Goal: Navigation & Orientation: Find specific page/section

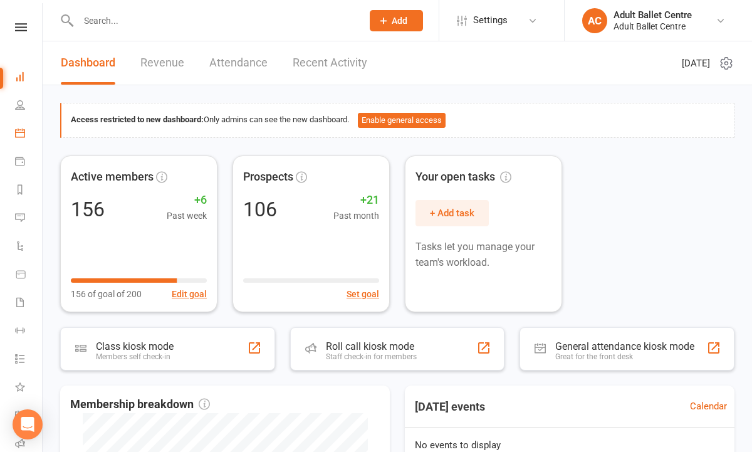
click at [20, 127] on link "Calendar" at bounding box center [29, 134] width 28 height 28
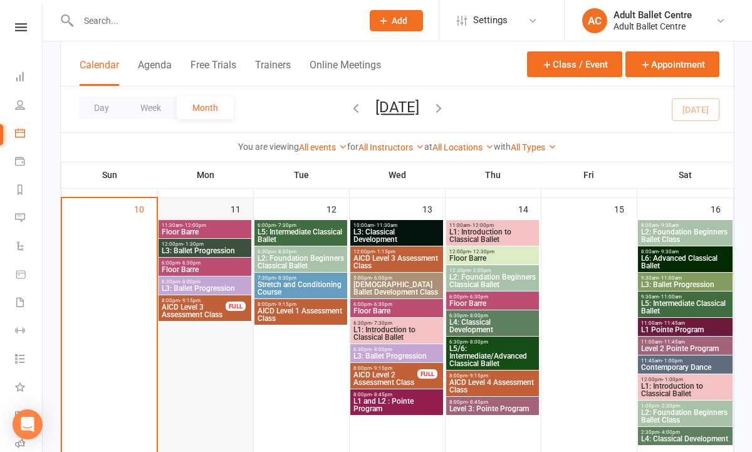
scroll to position [585, 0]
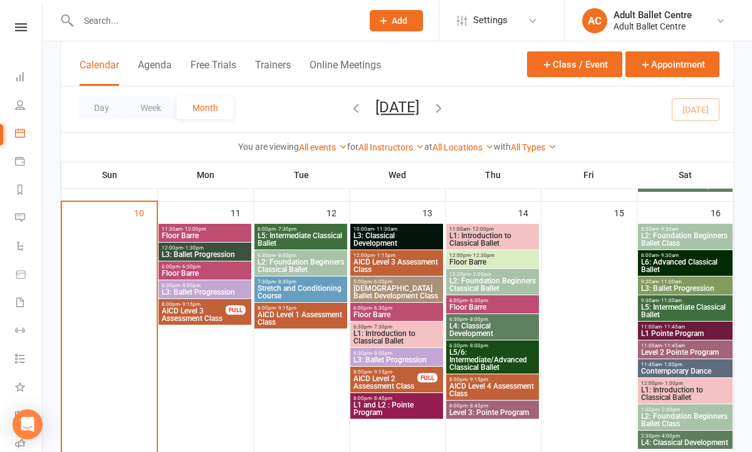
click at [190, 235] on span "Floor Barre" at bounding box center [205, 236] width 88 height 8
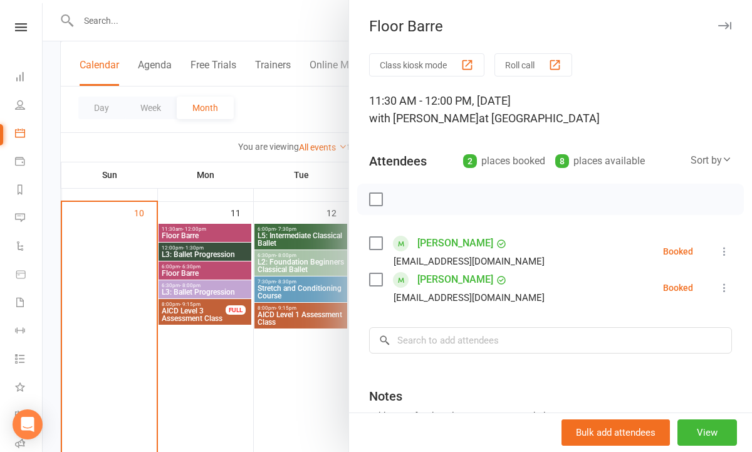
click at [240, 369] on div at bounding box center [397, 226] width 709 height 452
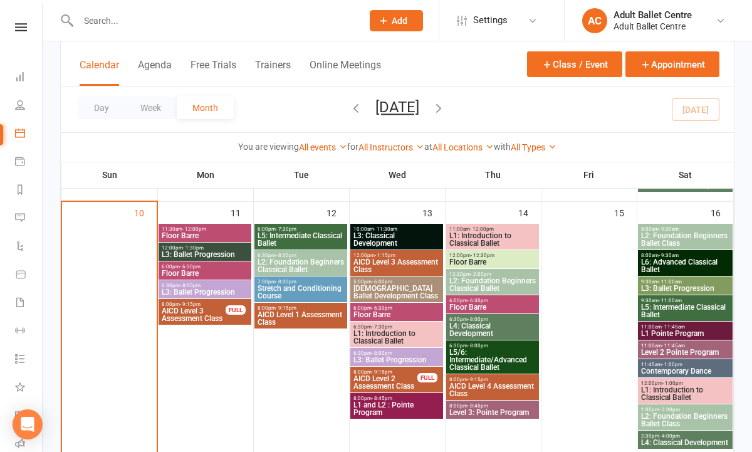
click at [222, 256] on span "L3: Ballet Progression" at bounding box center [205, 255] width 88 height 8
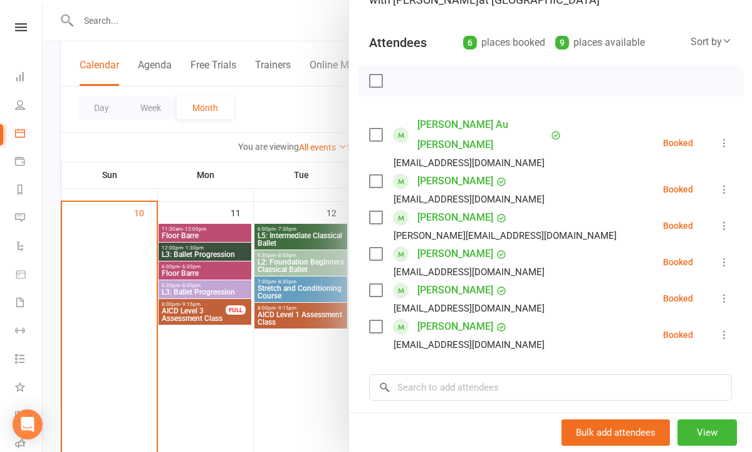
scroll to position [115, 0]
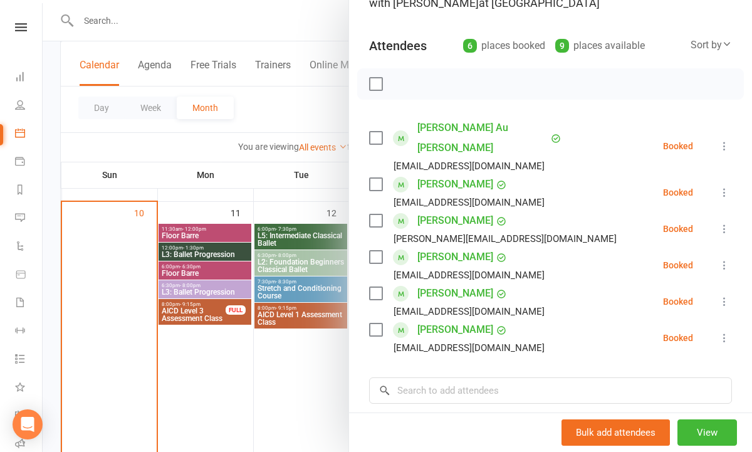
click at [489, 131] on link "Chung yan Au Yeung" at bounding box center [482, 138] width 130 height 40
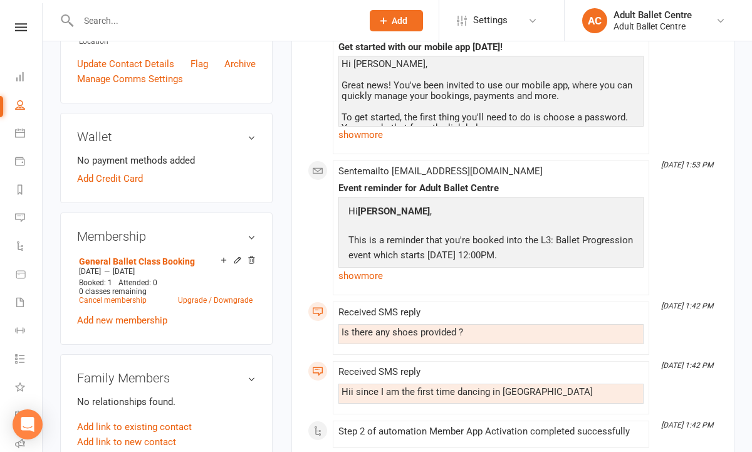
scroll to position [307, 0]
drag, startPoint x: 345, startPoint y: 331, endPoint x: 434, endPoint y: 341, distance: 89.6
click at [434, 341] on div "Is there any shoes provided ?" at bounding box center [490, 333] width 305 height 20
click at [425, 387] on div "Hii since I am the first time dancing in Melbourne" at bounding box center [491, 391] width 299 height 11
drag, startPoint x: 342, startPoint y: 385, endPoint x: 497, endPoint y: 399, distance: 156.0
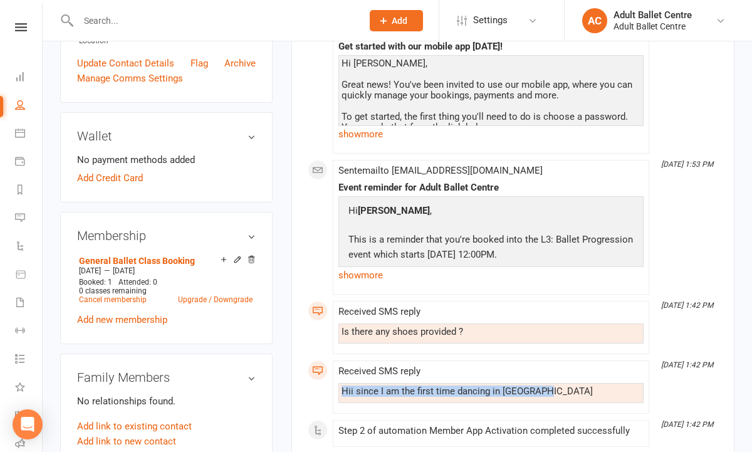
click at [497, 399] on div "Hii since I am the first time dancing in Melbourne" at bounding box center [490, 393] width 305 height 20
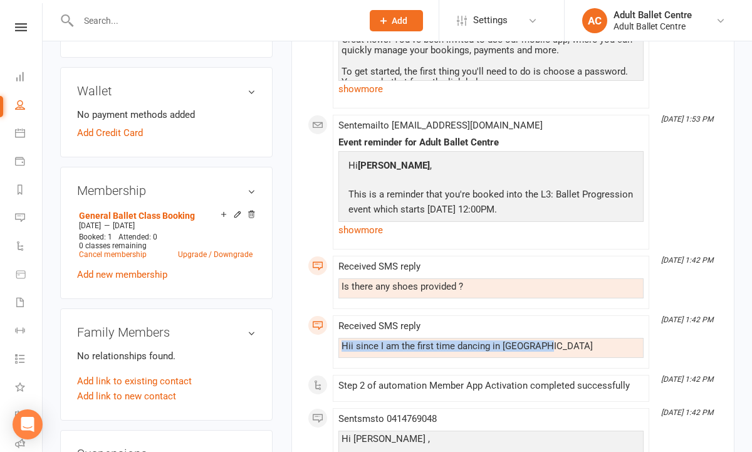
scroll to position [355, 0]
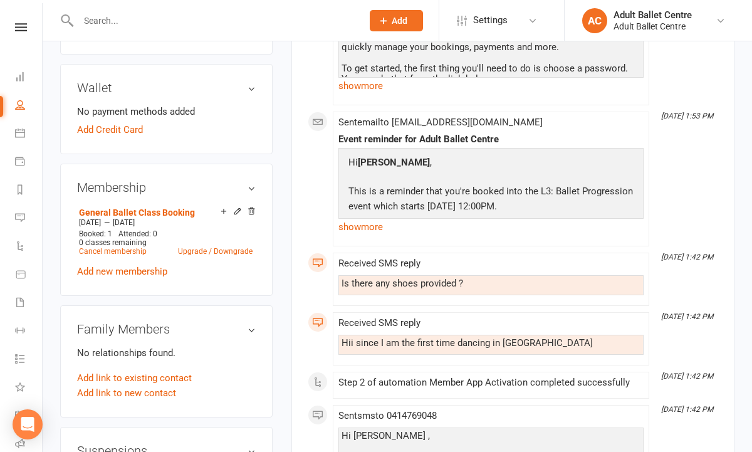
click at [498, 382] on div "Step 2 of automation Member App Activation completed successfully" at bounding box center [490, 382] width 305 height 11
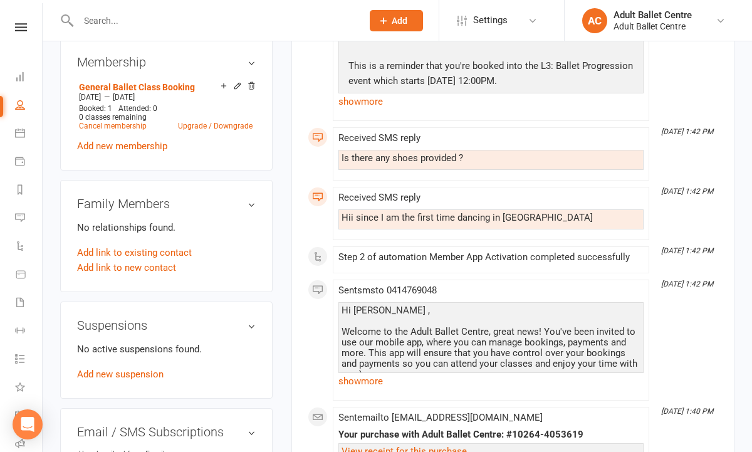
scroll to position [478, 0]
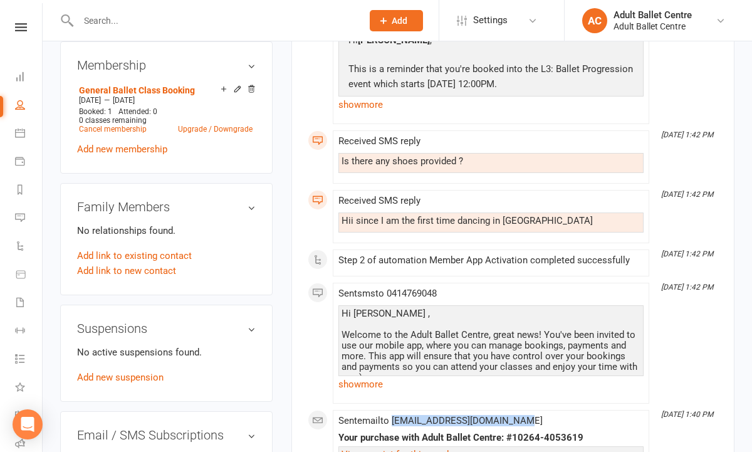
drag, startPoint x: 395, startPoint y: 418, endPoint x: 538, endPoint y: 418, distance: 142.9
click at [538, 418] on div "Sent email to joyceauyeung0828@gmail.com Your purchase with Adult Ballet Centre…" at bounding box center [490, 449] width 305 height 67
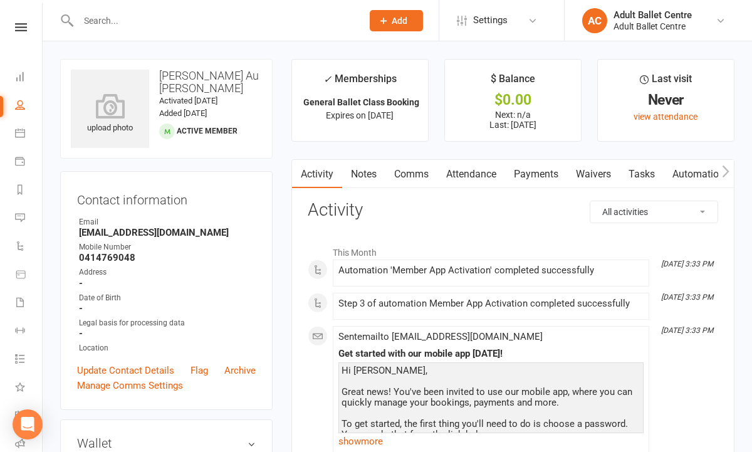
scroll to position [0, 0]
click at [419, 209] on h3 "Activity" at bounding box center [513, 210] width 411 height 19
click at [19, 147] on link "Calendar" at bounding box center [29, 134] width 28 height 28
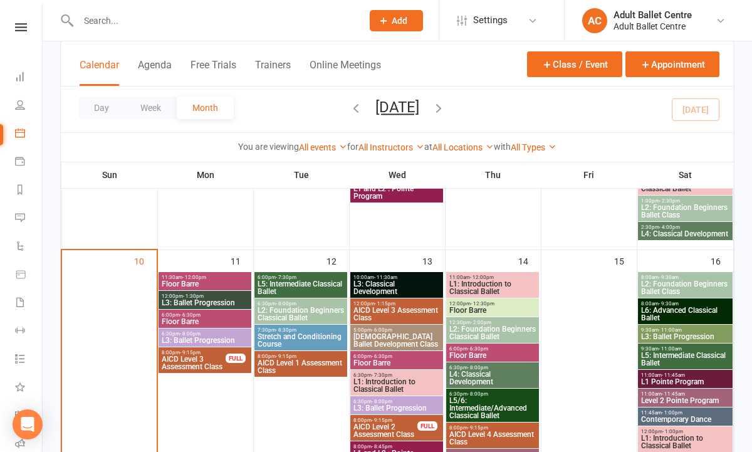
scroll to position [543, 0]
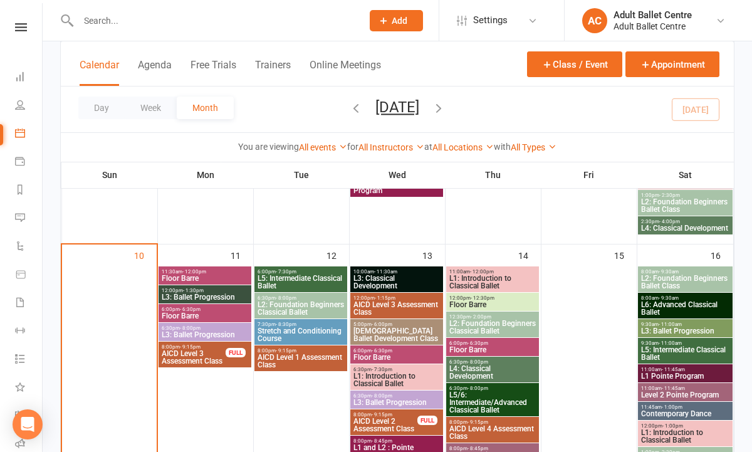
click at [200, 301] on span "L3: Ballet Progression" at bounding box center [205, 297] width 88 height 8
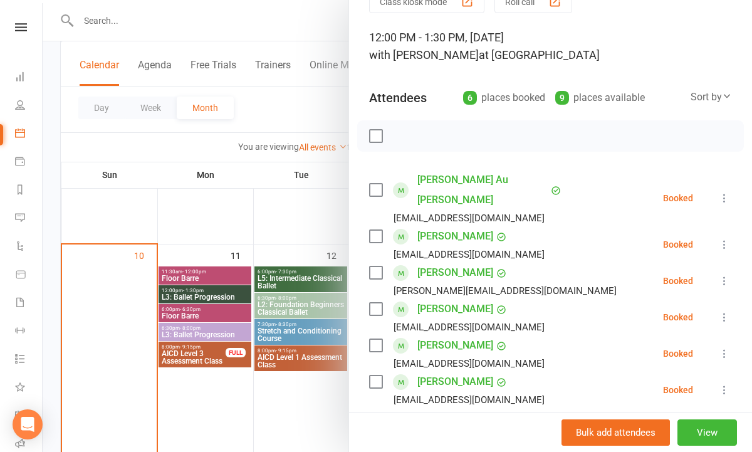
scroll to position [71, 0]
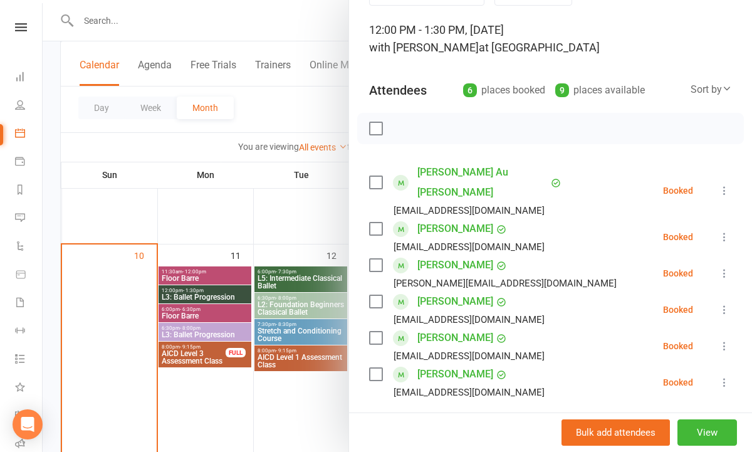
click at [210, 282] on div at bounding box center [397, 226] width 709 height 452
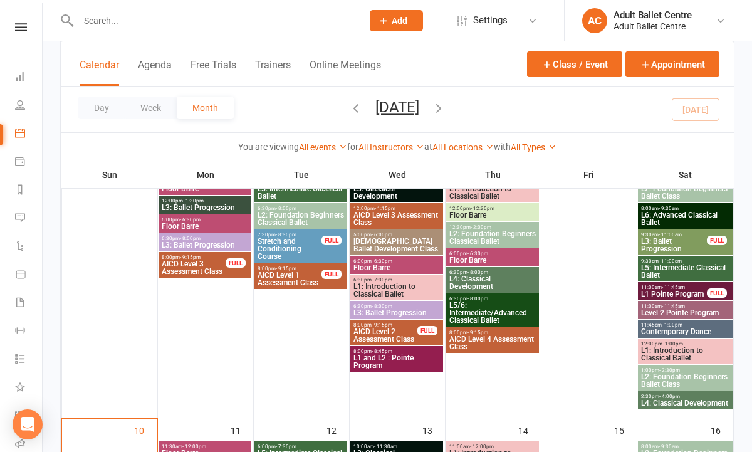
scroll to position [329, 0]
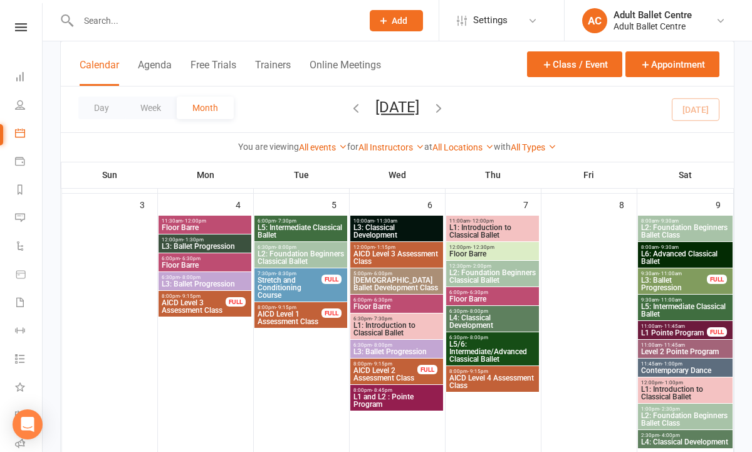
click at [207, 241] on span "12:00pm - 1:30pm" at bounding box center [205, 240] width 88 height 6
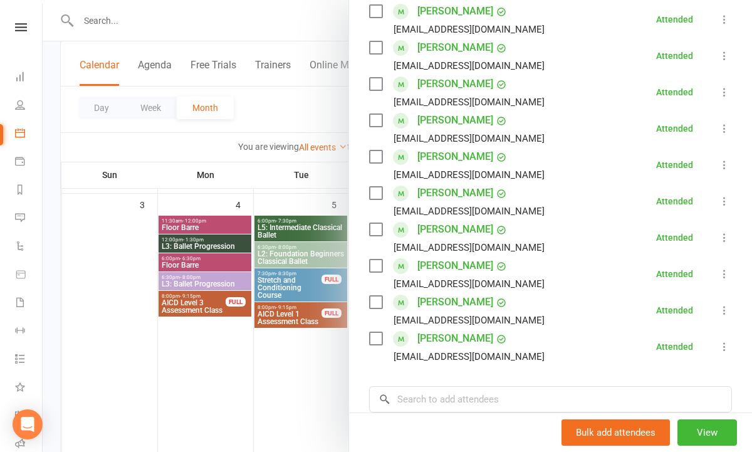
scroll to position [286, 0]
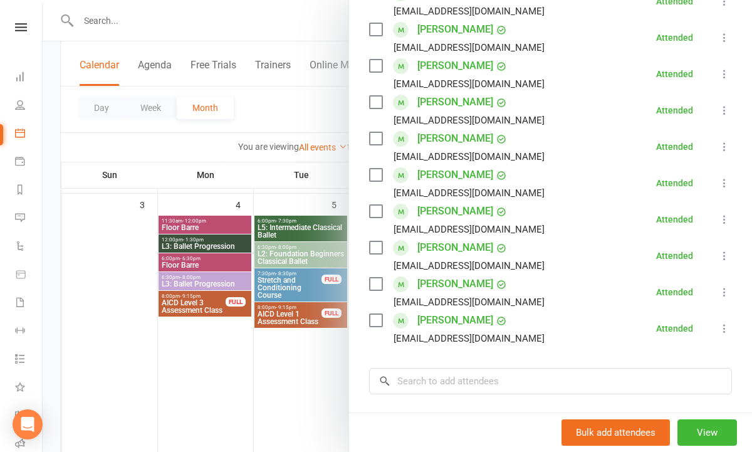
click at [315, 374] on div at bounding box center [397, 226] width 709 height 452
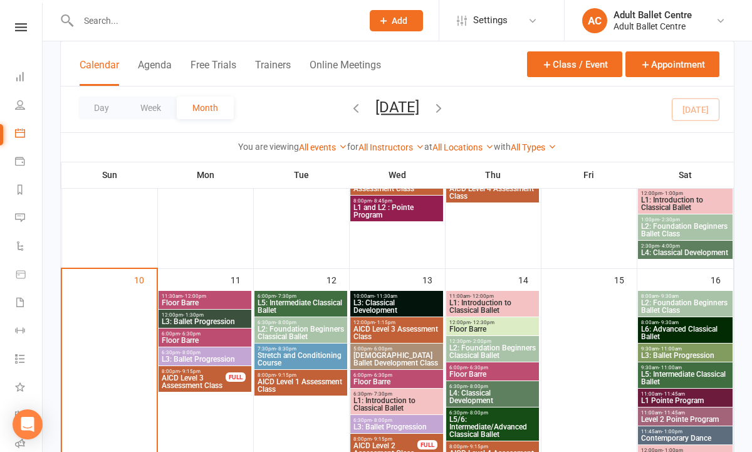
scroll to position [520, 0]
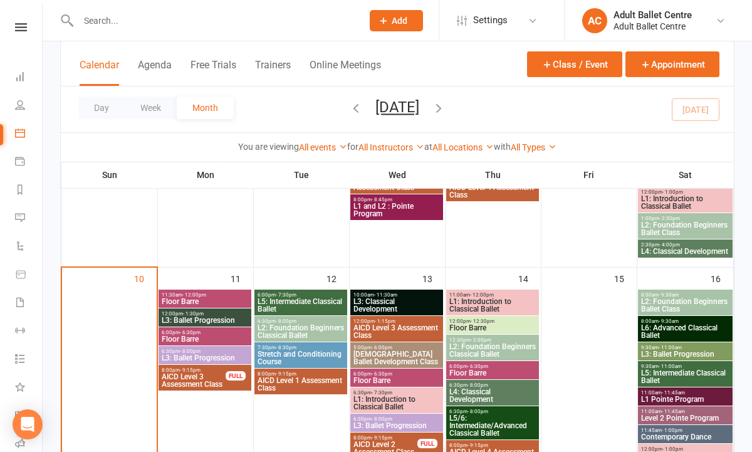
click at [226, 317] on span "L3: Ballet Progression" at bounding box center [205, 321] width 88 height 8
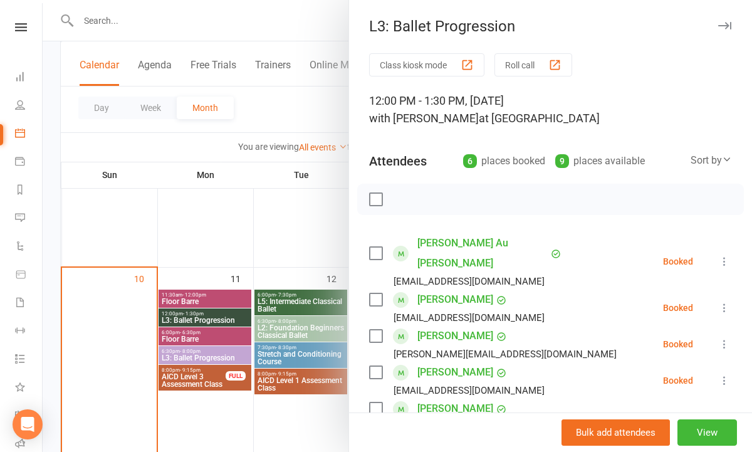
click at [215, 278] on div at bounding box center [397, 226] width 709 height 452
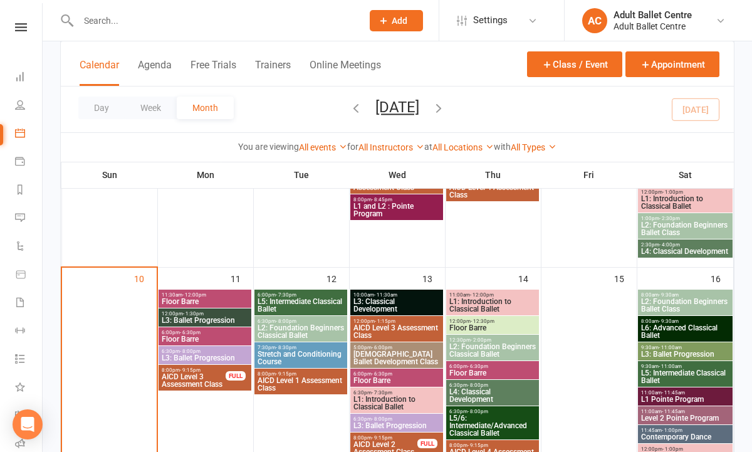
click at [281, 309] on span "L5: Intermediate Classical Ballet" at bounding box center [301, 305] width 88 height 15
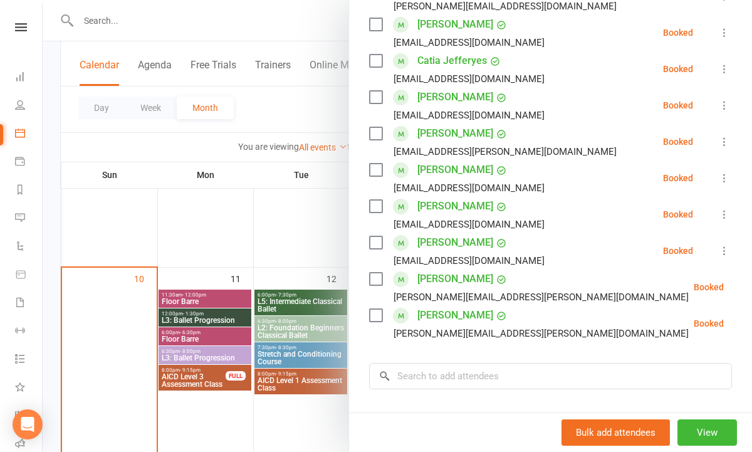
scroll to position [264, 0]
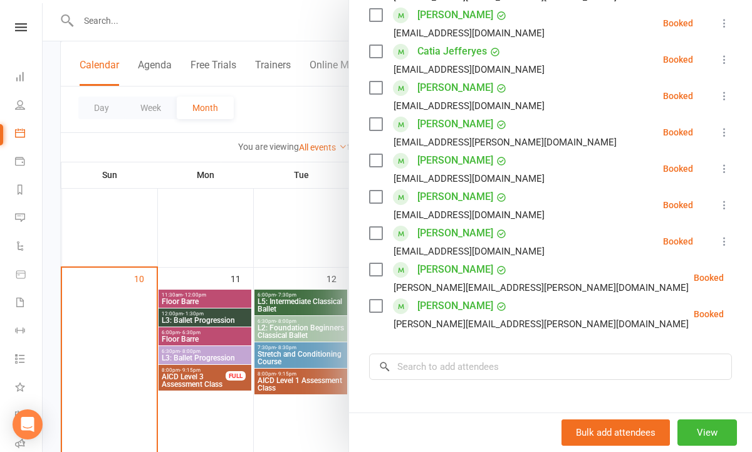
click at [320, 384] on div at bounding box center [397, 226] width 709 height 452
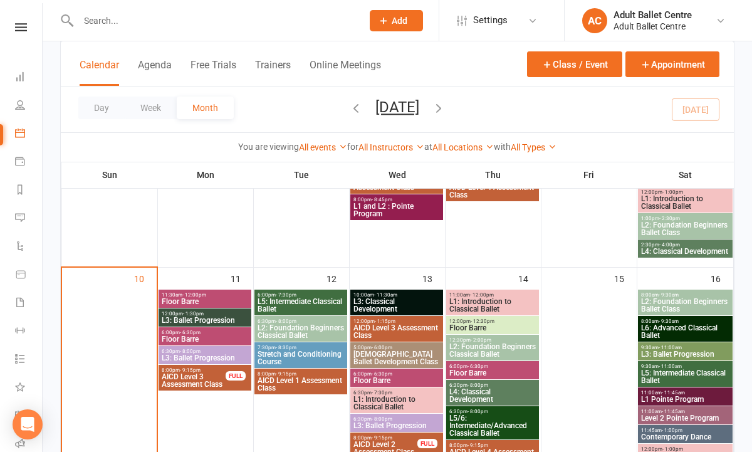
click at [306, 362] on span "Stretch and Conditioning Course" at bounding box center [301, 357] width 88 height 15
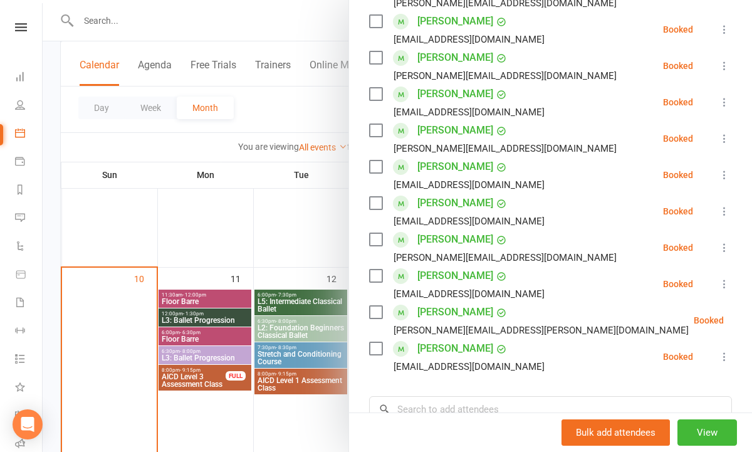
scroll to position [265, 0]
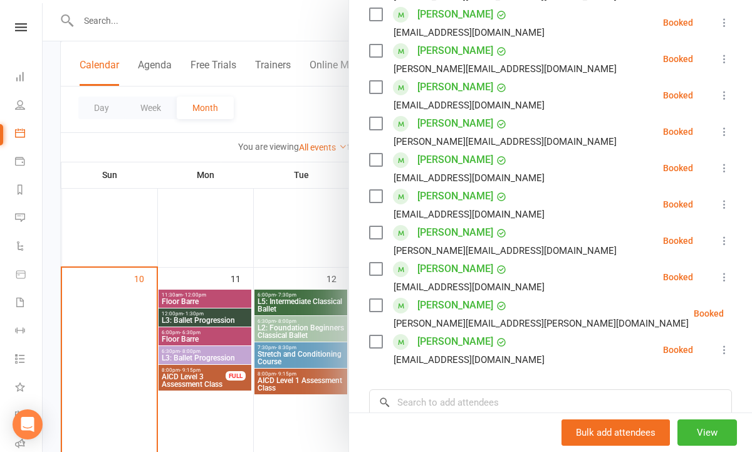
click at [304, 264] on div at bounding box center [397, 226] width 709 height 452
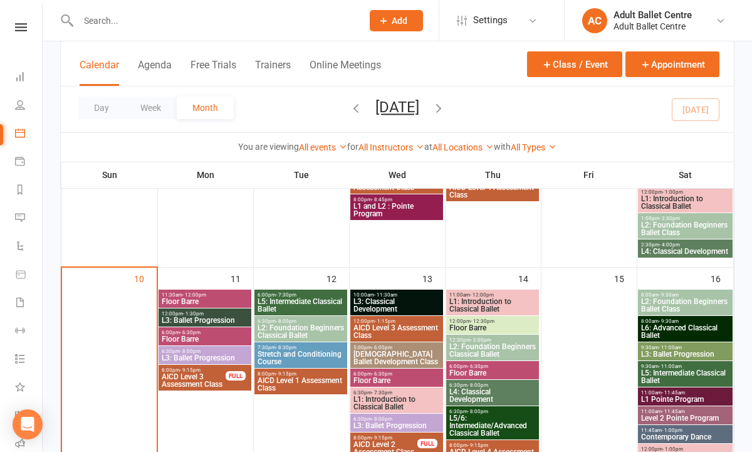
click at [395, 304] on span "L3: Classical Development" at bounding box center [397, 305] width 88 height 15
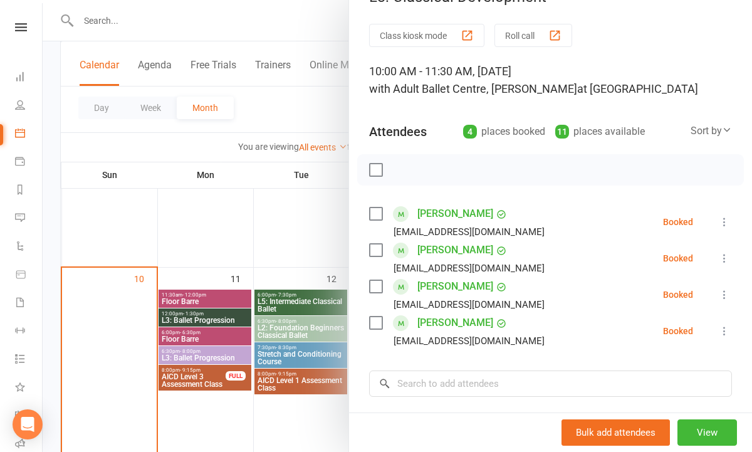
scroll to position [29, 0]
click at [332, 264] on div at bounding box center [397, 226] width 709 height 452
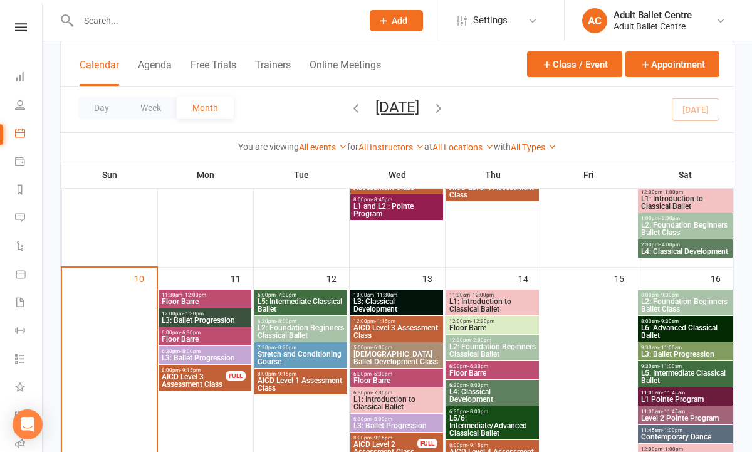
scroll to position [552, 0]
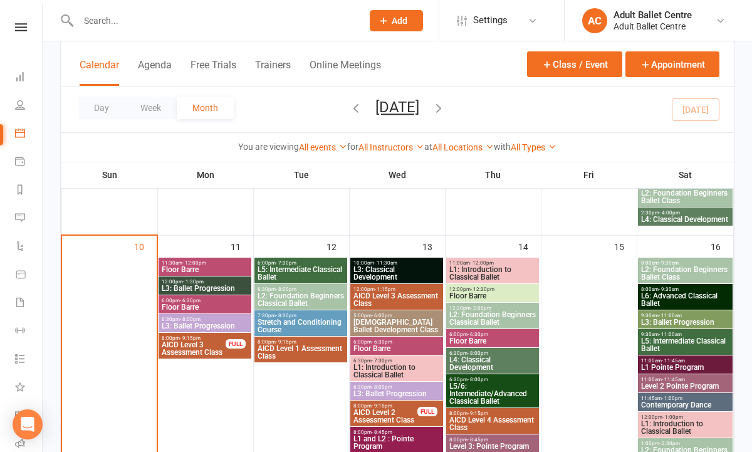
click at [385, 394] on span "L3: Ballet Progression" at bounding box center [397, 394] width 88 height 8
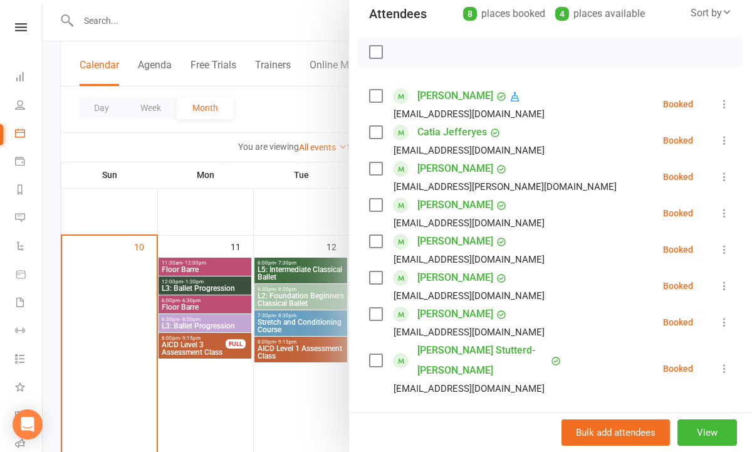
scroll to position [175, 0]
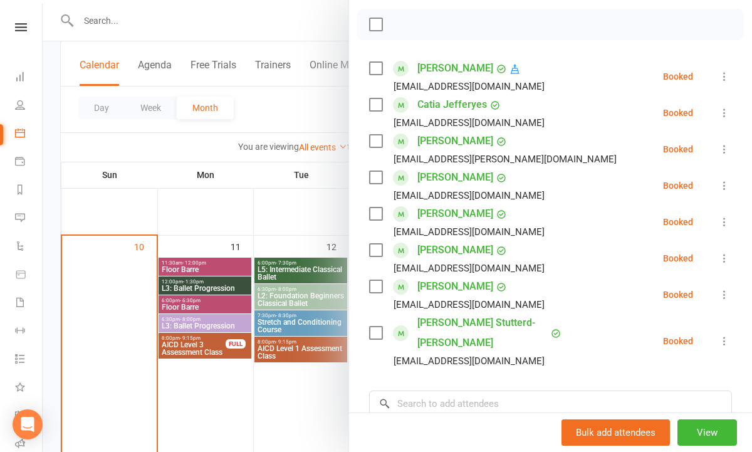
click at [316, 401] on div at bounding box center [397, 226] width 709 height 452
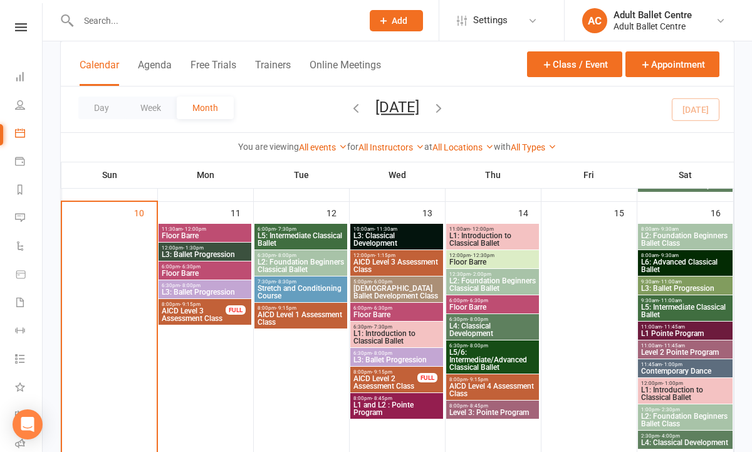
scroll to position [600, 0]
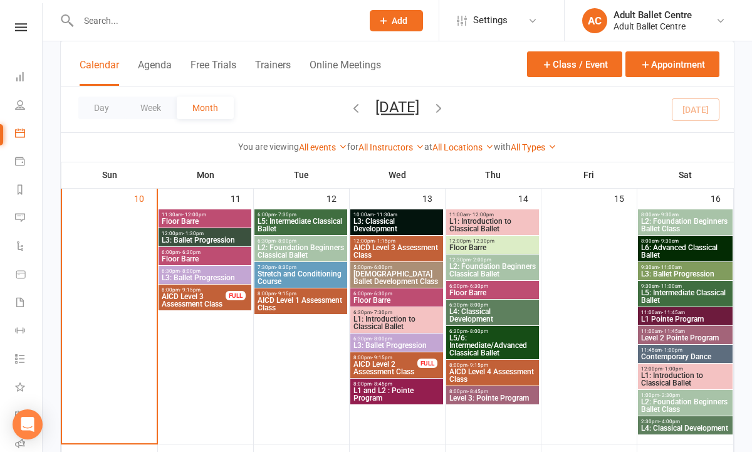
click at [381, 394] on span "L1 and L2 : Pointe Program" at bounding box center [397, 394] width 88 height 15
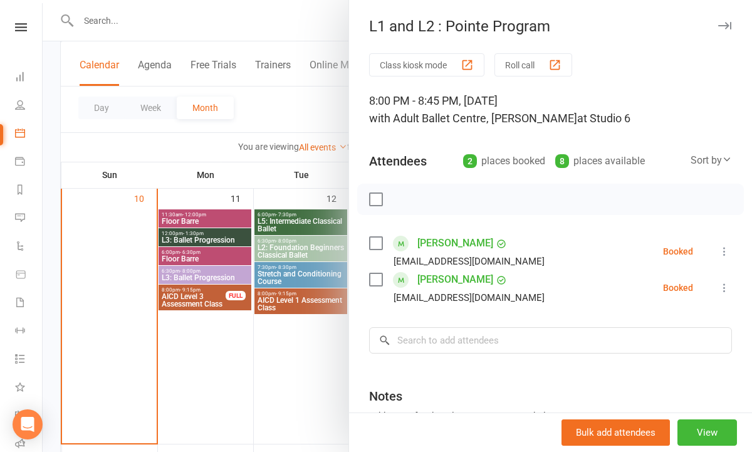
click at [328, 387] on div at bounding box center [397, 226] width 709 height 452
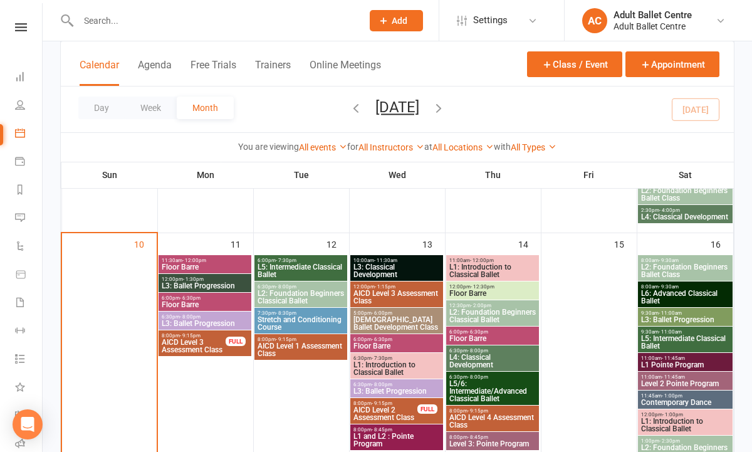
scroll to position [550, 0]
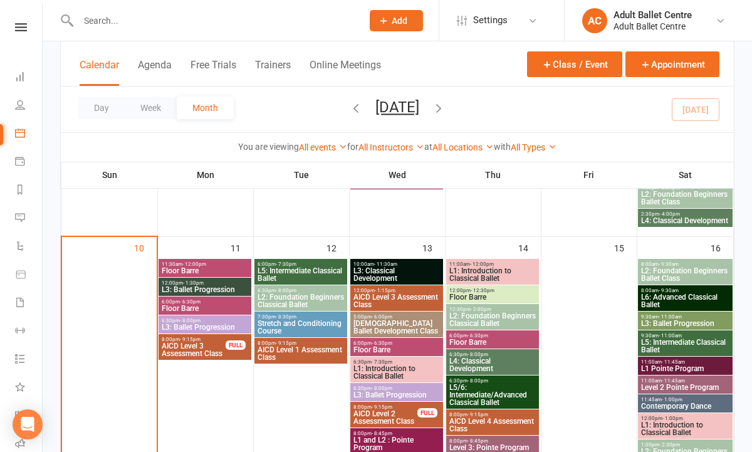
click at [464, 277] on span "L1: Introduction to Classical Ballet" at bounding box center [493, 274] width 88 height 15
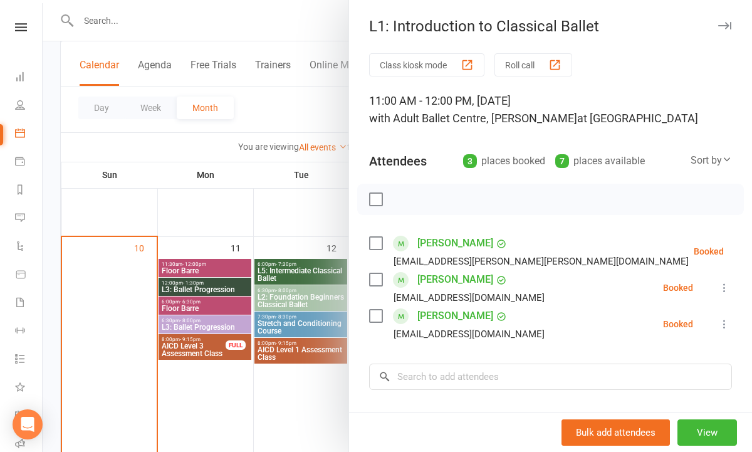
scroll to position [9, 0]
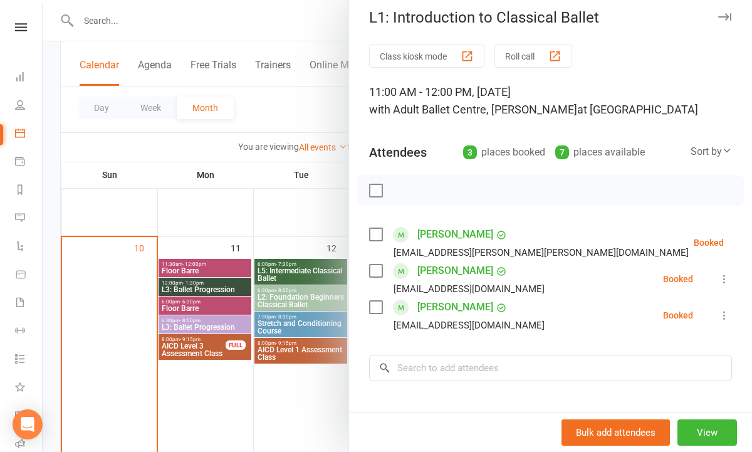
click at [300, 252] on div at bounding box center [397, 226] width 709 height 452
